Goal: Check status: Check status

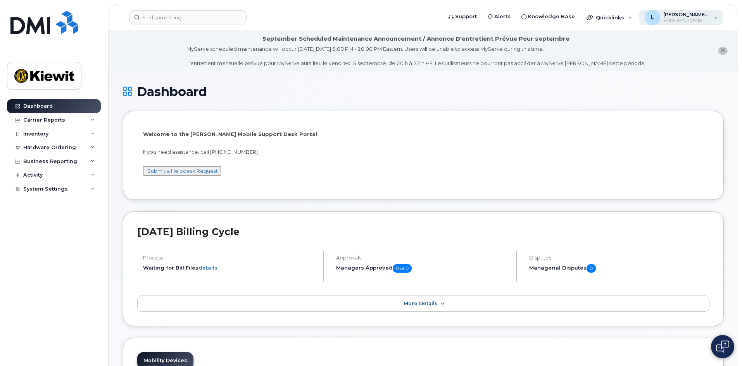
click at [675, 16] on span "[PERSON_NAME].[PERSON_NAME]" at bounding box center [686, 14] width 47 height 6
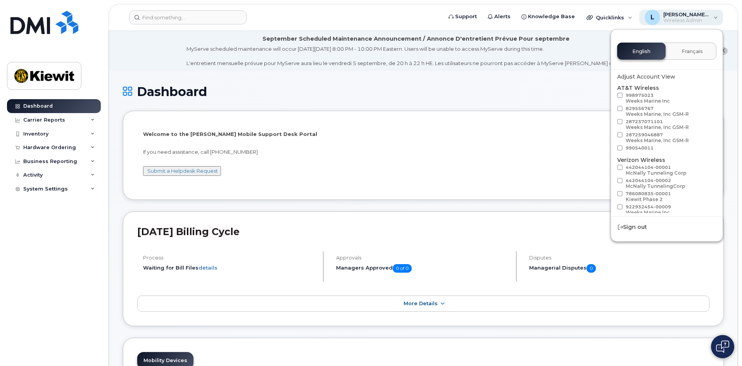
click at [675, 16] on span "[PERSON_NAME].[PERSON_NAME]" at bounding box center [686, 14] width 47 height 6
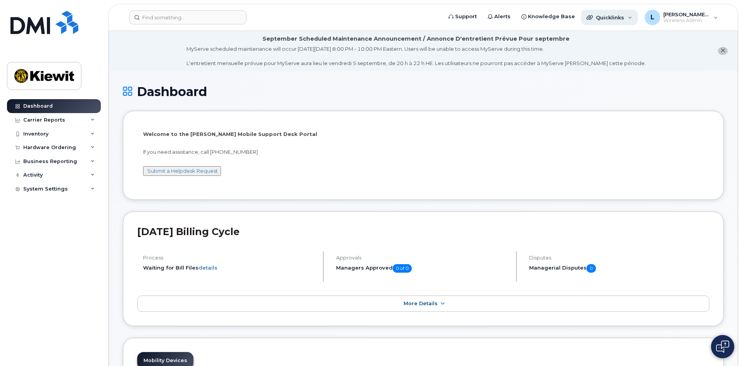
click at [624, 20] on span "Quicklinks" at bounding box center [610, 17] width 28 height 6
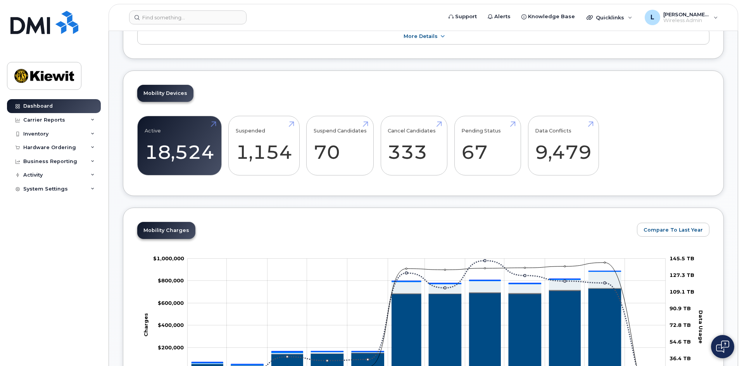
scroll to position [131, 0]
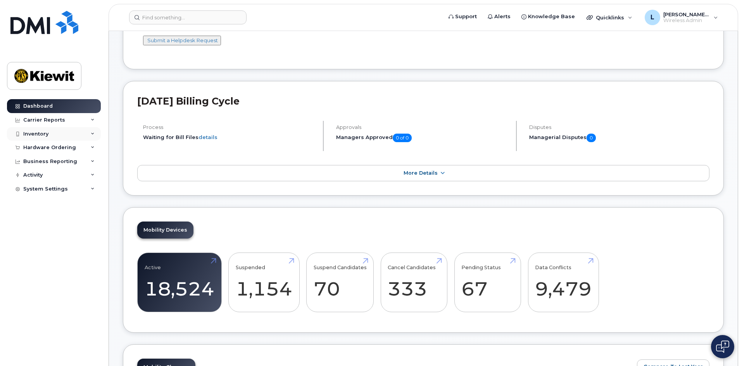
click at [91, 132] on icon at bounding box center [93, 134] width 4 height 4
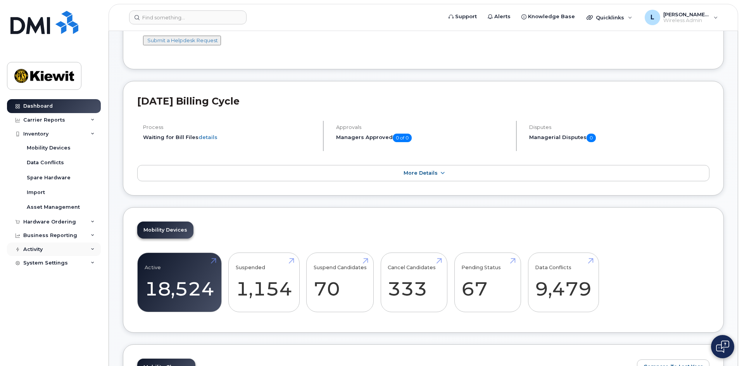
click at [84, 248] on div "Activity" at bounding box center [54, 250] width 94 height 14
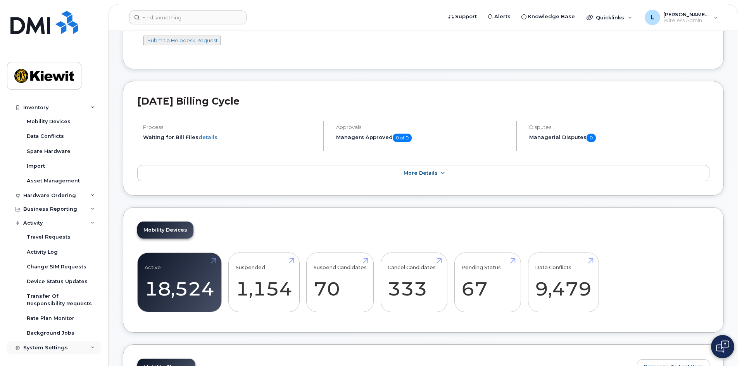
click at [84, 347] on div "System Settings" at bounding box center [54, 348] width 94 height 14
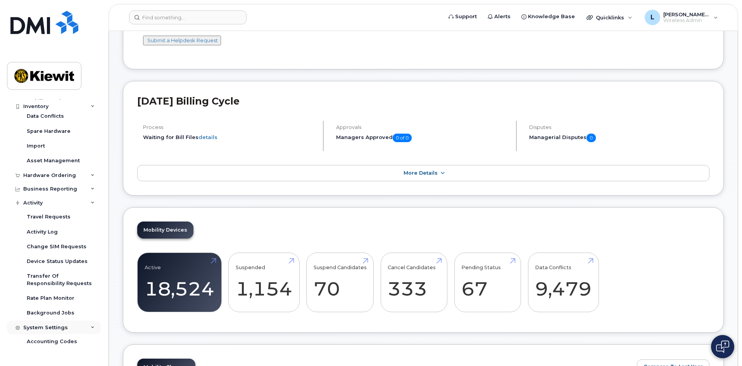
scroll to position [43, 0]
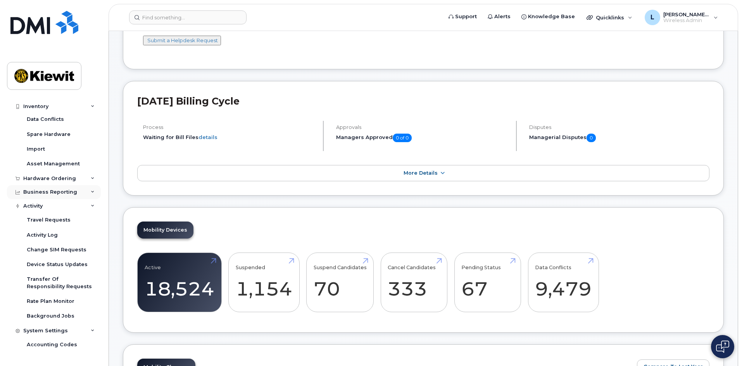
click at [68, 196] on div "Business Reporting" at bounding box center [54, 192] width 94 height 14
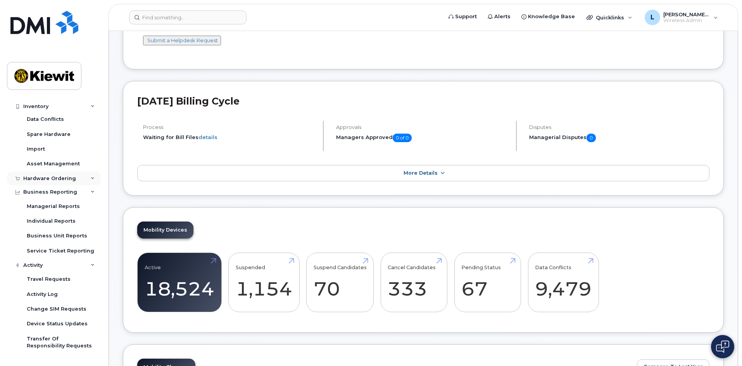
click at [78, 176] on div "Hardware Ordering" at bounding box center [54, 179] width 94 height 14
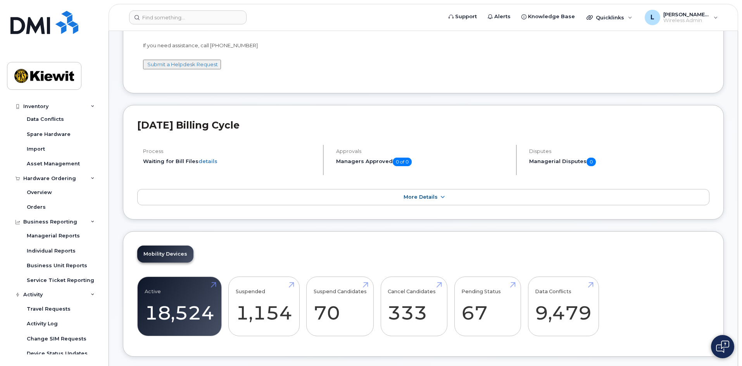
scroll to position [0, 0]
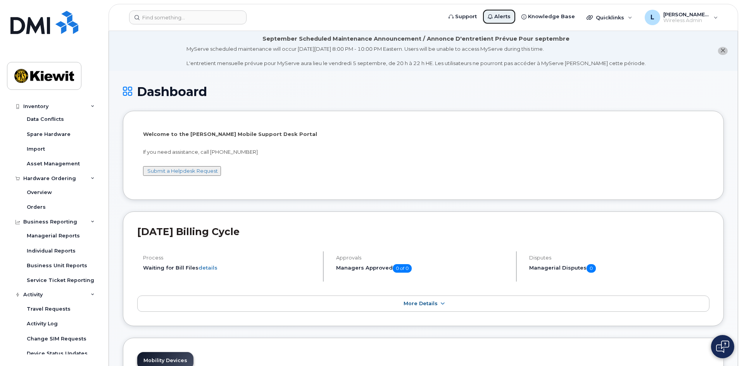
click at [510, 19] on span "Alerts" at bounding box center [502, 17] width 16 height 8
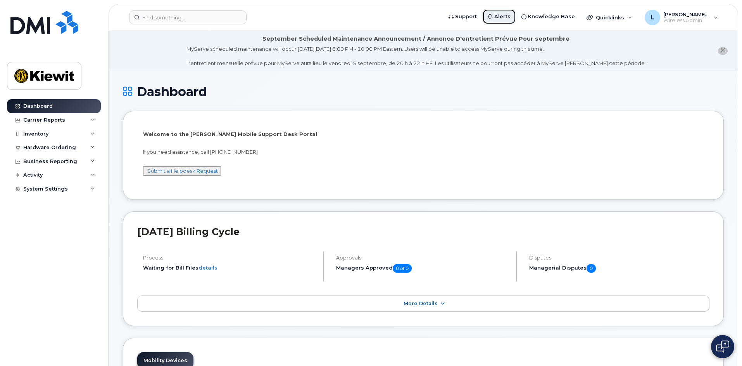
click at [510, 17] on span "Alerts" at bounding box center [502, 17] width 16 height 8
click at [724, 48] on span "close notification" at bounding box center [722, 51] width 5 height 6
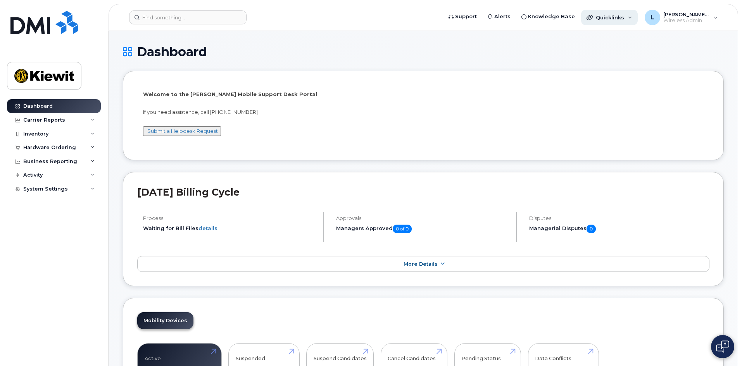
click at [610, 16] on span "Quicklinks" at bounding box center [610, 17] width 28 height 6
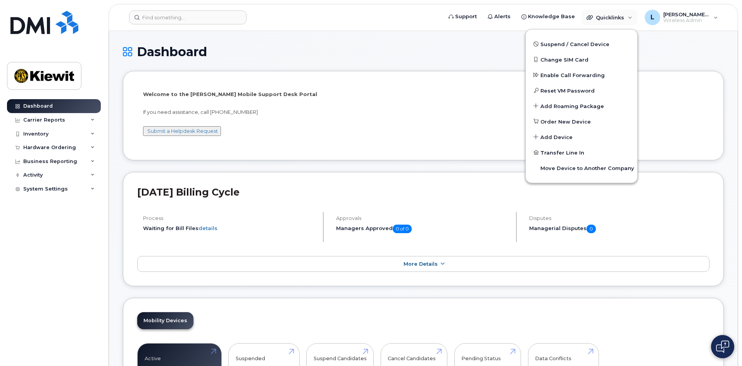
click at [684, 50] on h1 "Dashboard" at bounding box center [423, 52] width 601 height 14
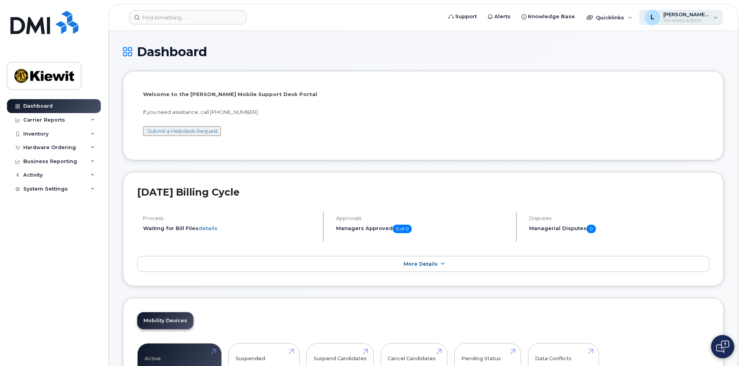
click at [699, 19] on span "Wireless Admin" at bounding box center [686, 20] width 47 height 6
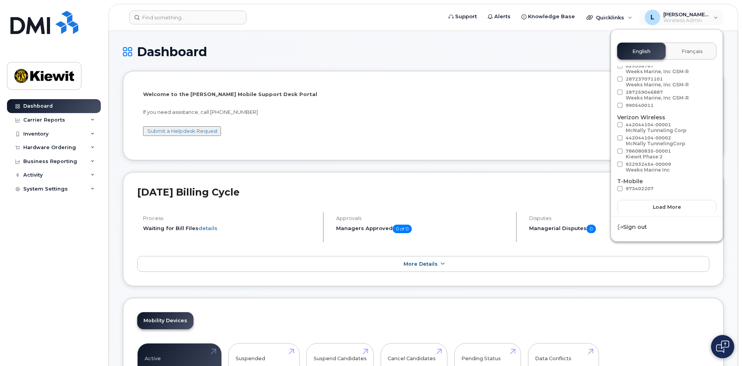
scroll to position [43, 0]
click at [670, 205] on span "Load more" at bounding box center [667, 206] width 28 height 7
click at [547, 57] on h1 "Dashboard" at bounding box center [423, 52] width 601 height 14
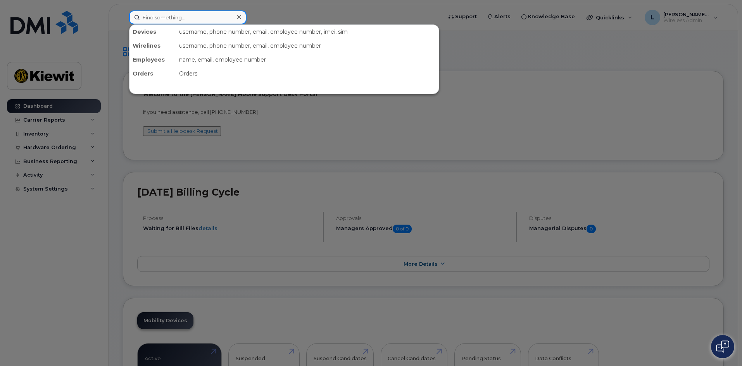
click at [192, 16] on input at bounding box center [187, 17] width 117 height 14
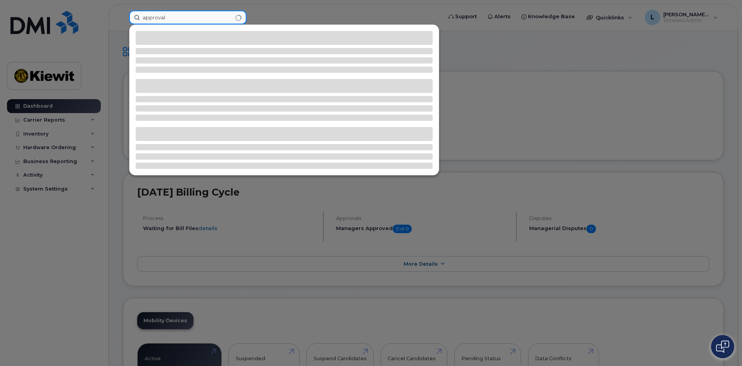
type input "approval"
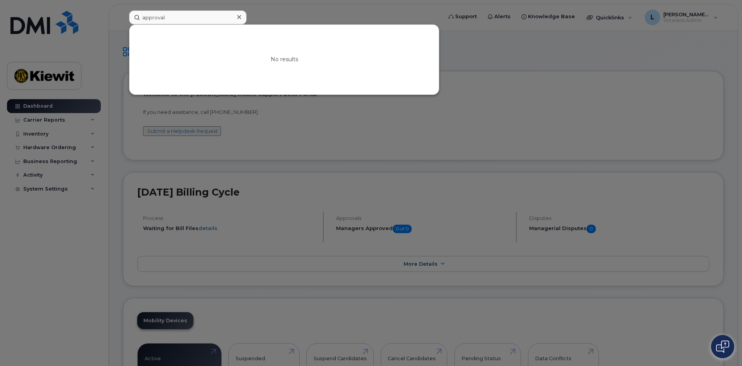
click at [93, 69] on div at bounding box center [371, 183] width 742 height 366
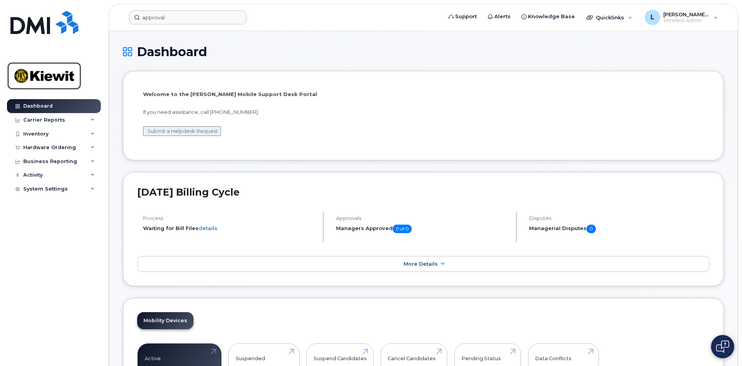
click at [47, 81] on img at bounding box center [44, 76] width 60 height 22
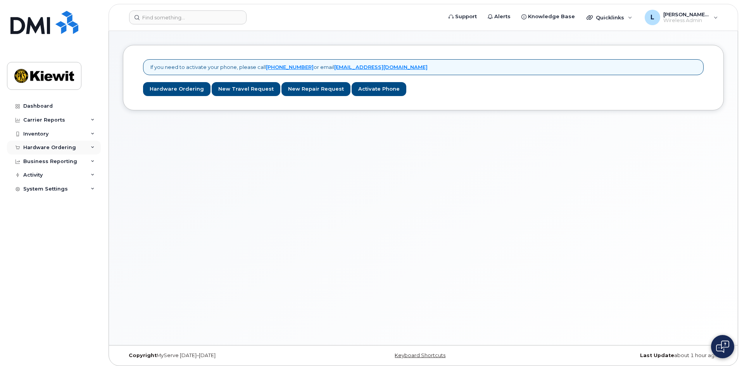
click at [68, 151] on div "Hardware Ordering" at bounding box center [54, 148] width 94 height 14
click at [38, 176] on div "Orders" at bounding box center [36, 176] width 19 height 7
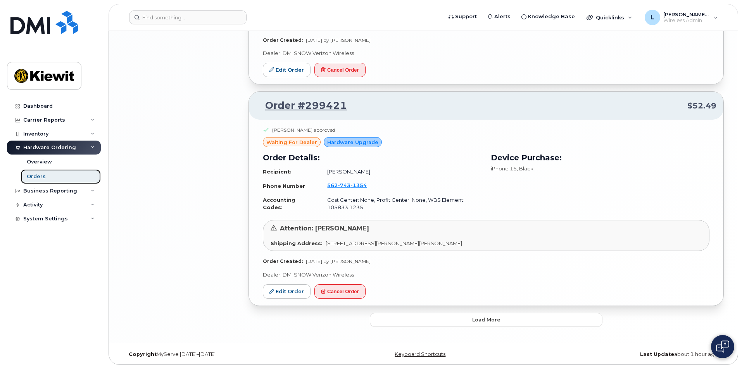
scroll to position [1630, 0]
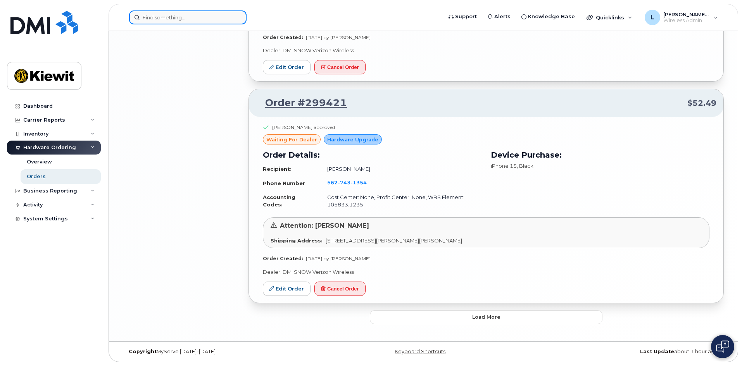
click at [193, 16] on input at bounding box center [187, 17] width 117 height 14
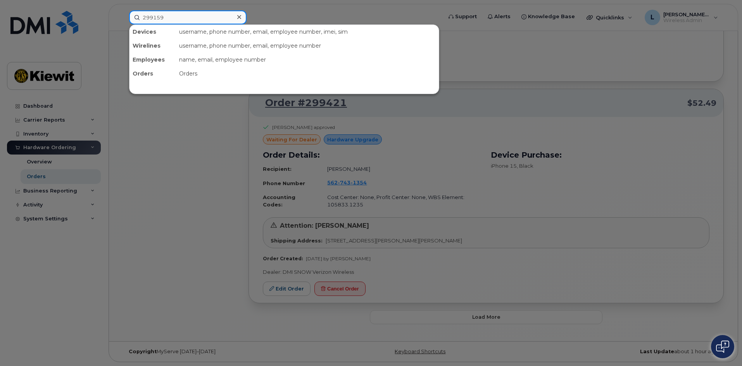
type input "299159"
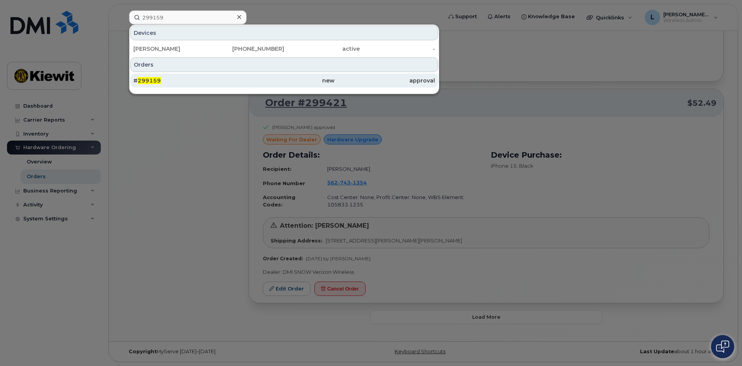
click at [147, 79] on span "299159" at bounding box center [149, 80] width 23 height 7
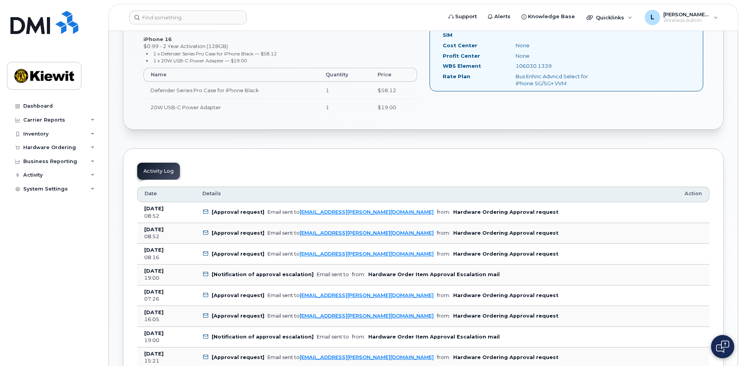
scroll to position [349, 0]
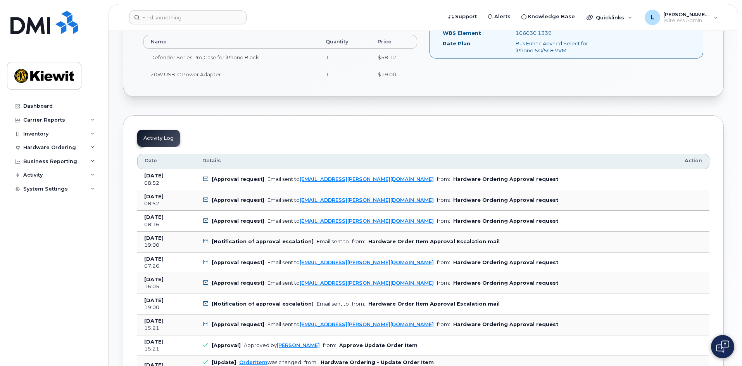
click at [202, 177] on span at bounding box center [205, 179] width 6 height 6
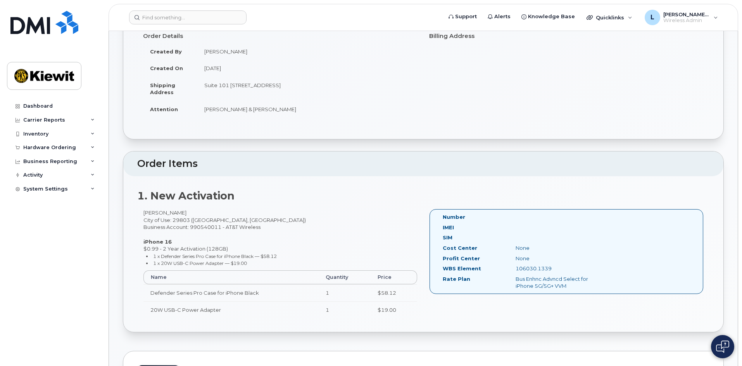
scroll to position [0, 0]
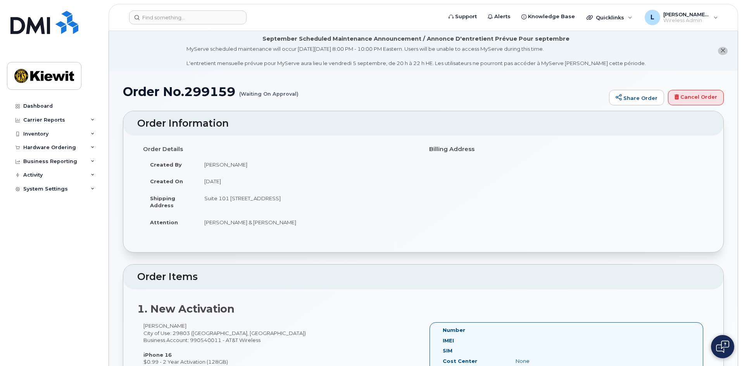
click at [722, 50] on icon "close notification" at bounding box center [722, 50] width 5 height 5
